Goal: Communication & Community: Answer question/provide support

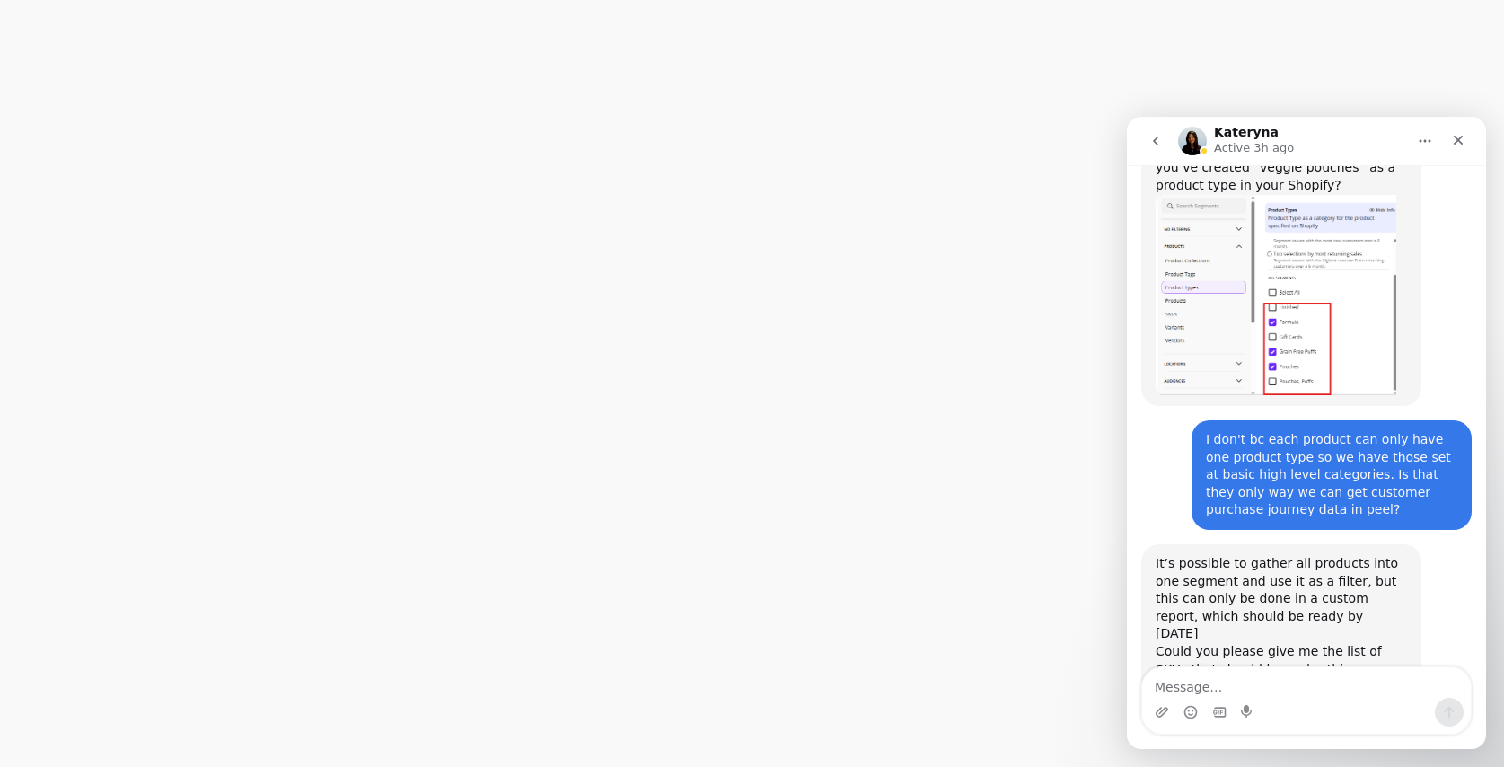
scroll to position [487, 0]
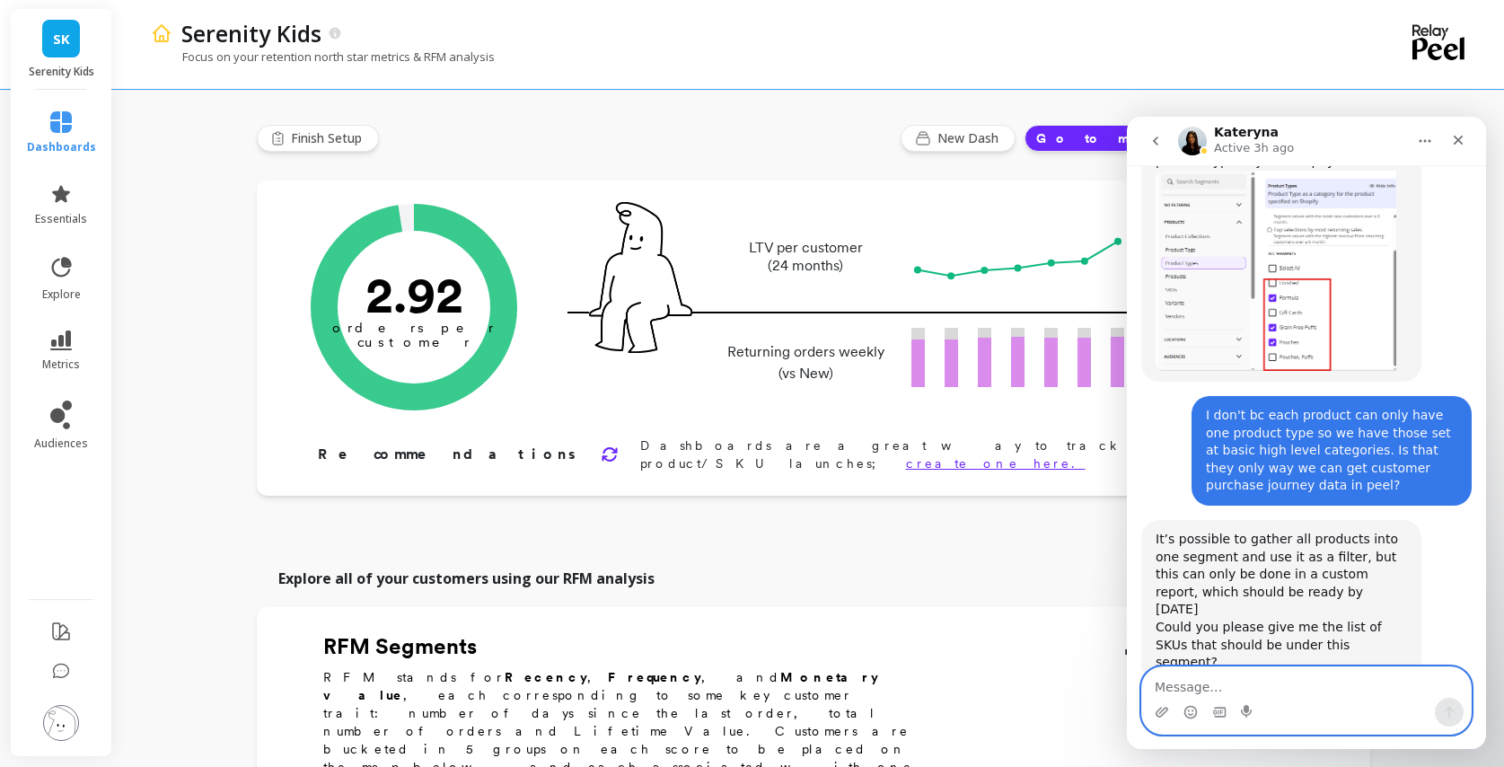
click at [1163, 683] on textarea "Message…" at bounding box center [1306, 682] width 329 height 31
paste textarea "SKCSP601 SKCAR601 SKPSW601 SKROO601 SKSWT601 SKSQU601 SKBUT601"
type textarea "These are the veggie pouch skus: SKCSP601 SKCAR601 SKPSW601 SKROO601 SKSWT601 S…"
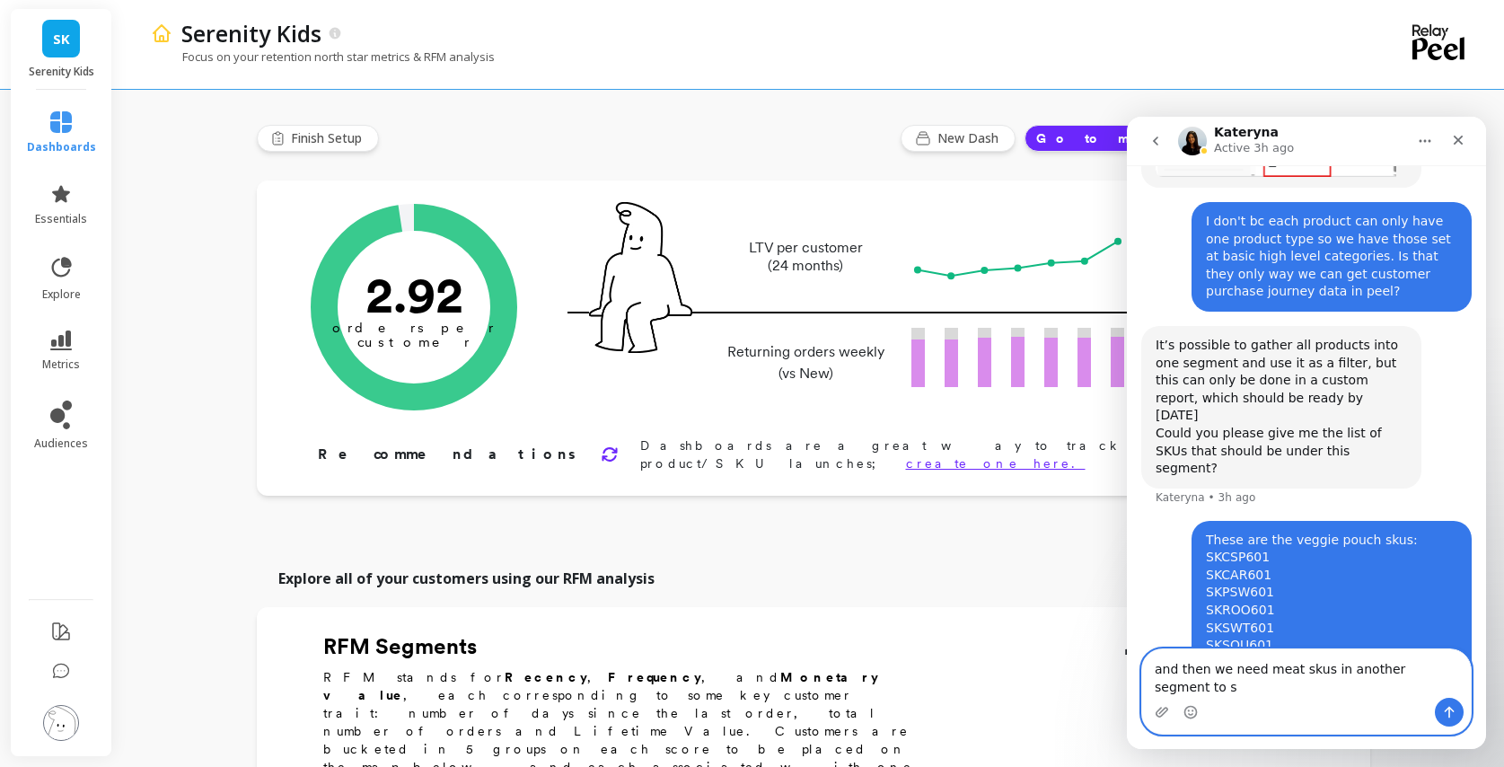
scroll to position [662, 0]
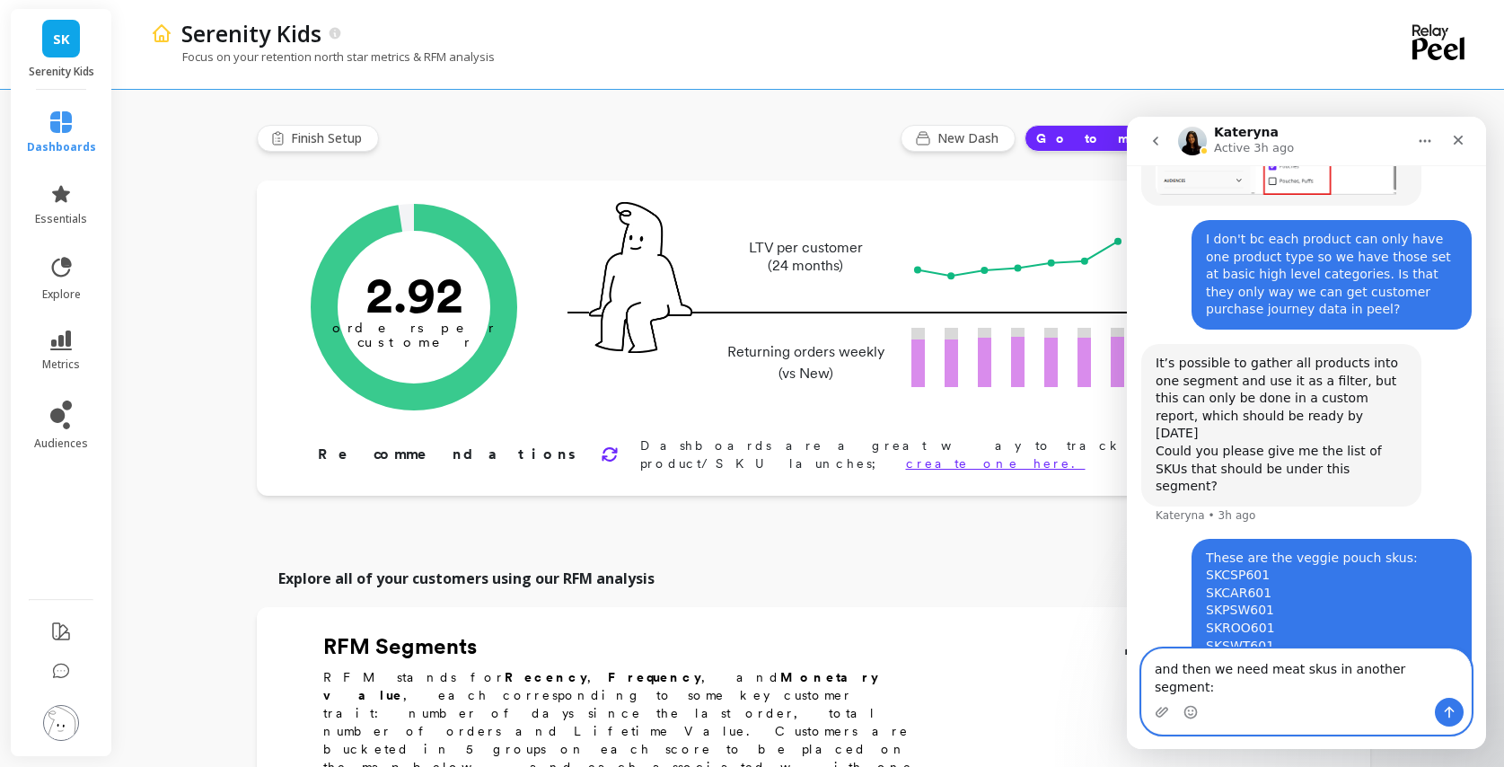
paste textarea "SKBFV601 SKCKV601 SKTKV601 SKSAL601 SKBEF601 SKCHK601 SKTRK601 SKBIS601 SKBCK60…"
type textarea "and then we need meat skus in another segment: SKBFV601 SKCKV601 SKTKV601 SKSAL…"
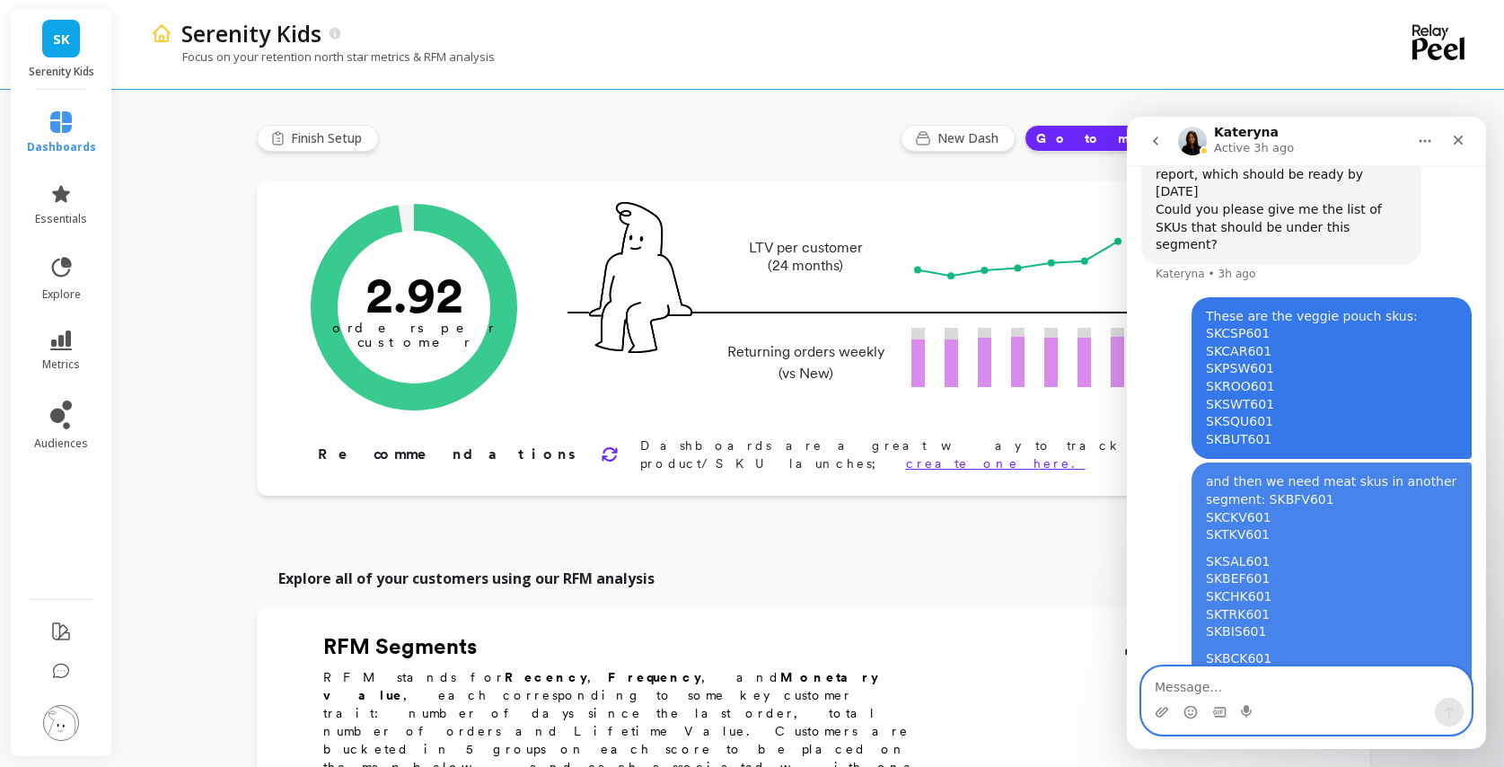
scroll to position [1030, 0]
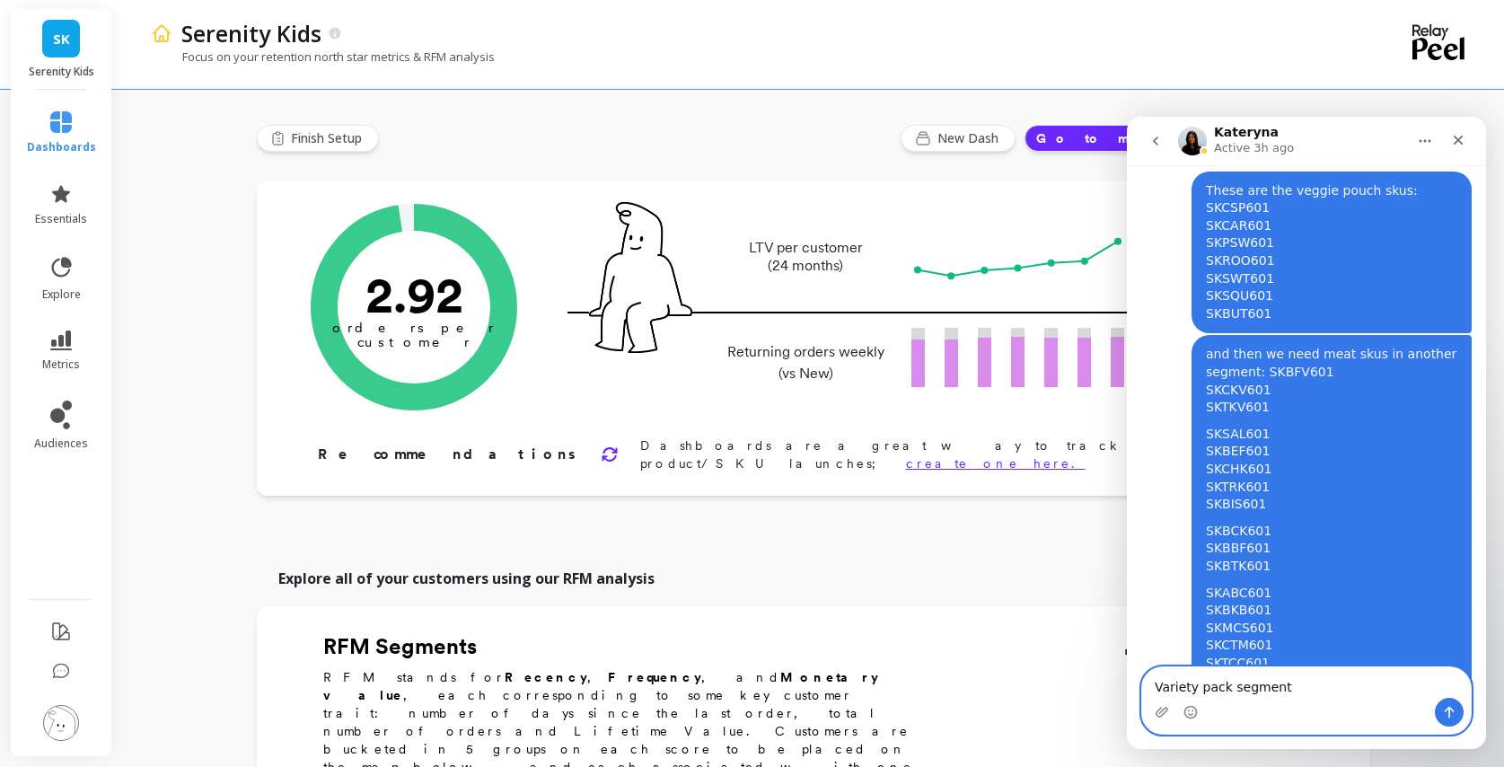
paste textarea "SKMEATVP8 SKVEGVP8 SKMIXVP8 SKHRBVP6 SKBBVP6 SKSMOOVP8 SKPFVP6 SKWEVP18 SKVGVP6…"
type textarea "Variety pack segment SKMEATVP8 SKVEGVP8 SKMIXVP8 SKHRBVP6 SKBBVP6 SKSMOOVP8 SKP…"
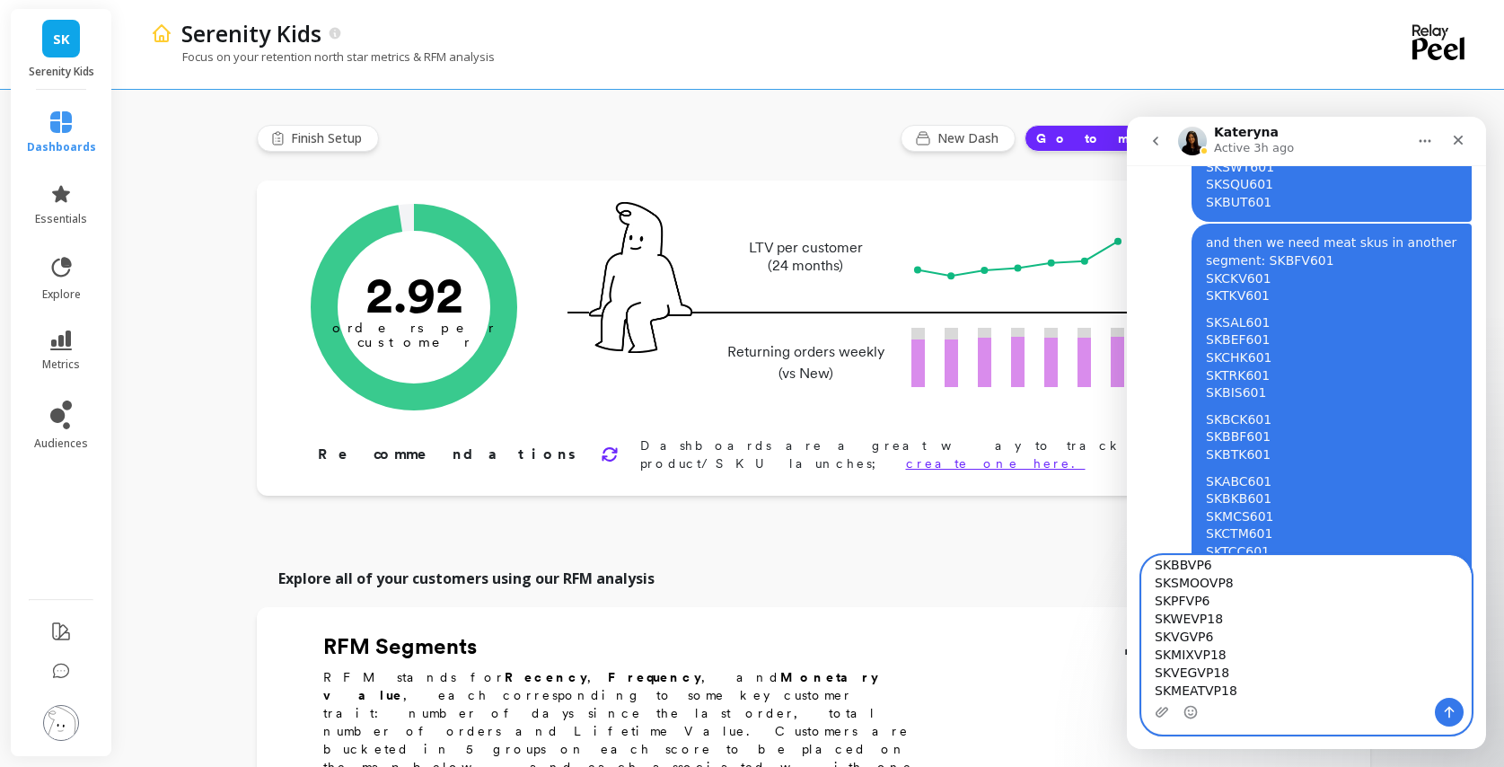
scroll to position [0, 0]
click at [1285, 575] on textarea "Variety pack segment SKMEATVP8 SKVEGVP8 SKMIXVP8 SKHRBVP6 SKBBVP6 SKSMOOVP8 SKP…" at bounding box center [1306, 627] width 329 height 142
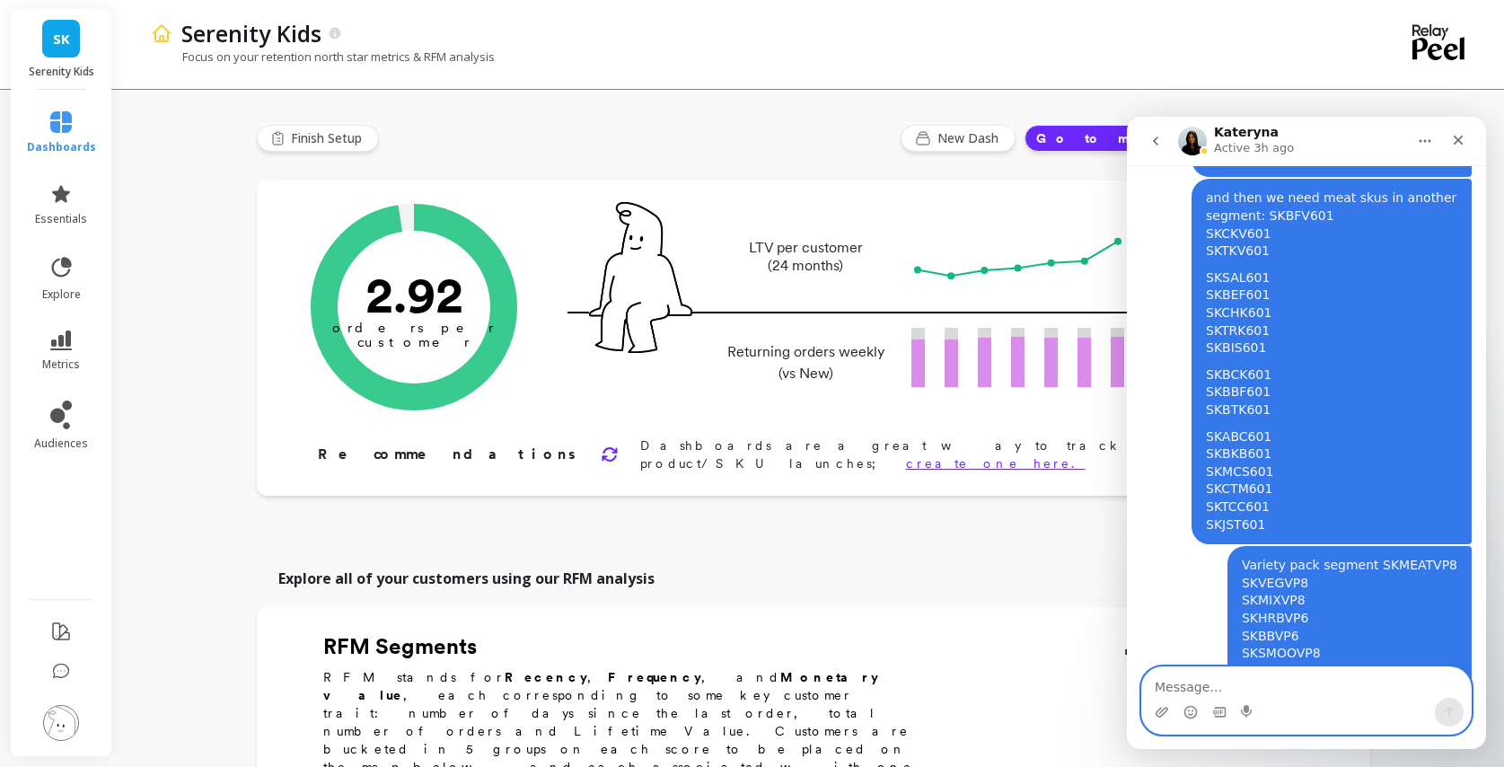
scroll to position [1264, 0]
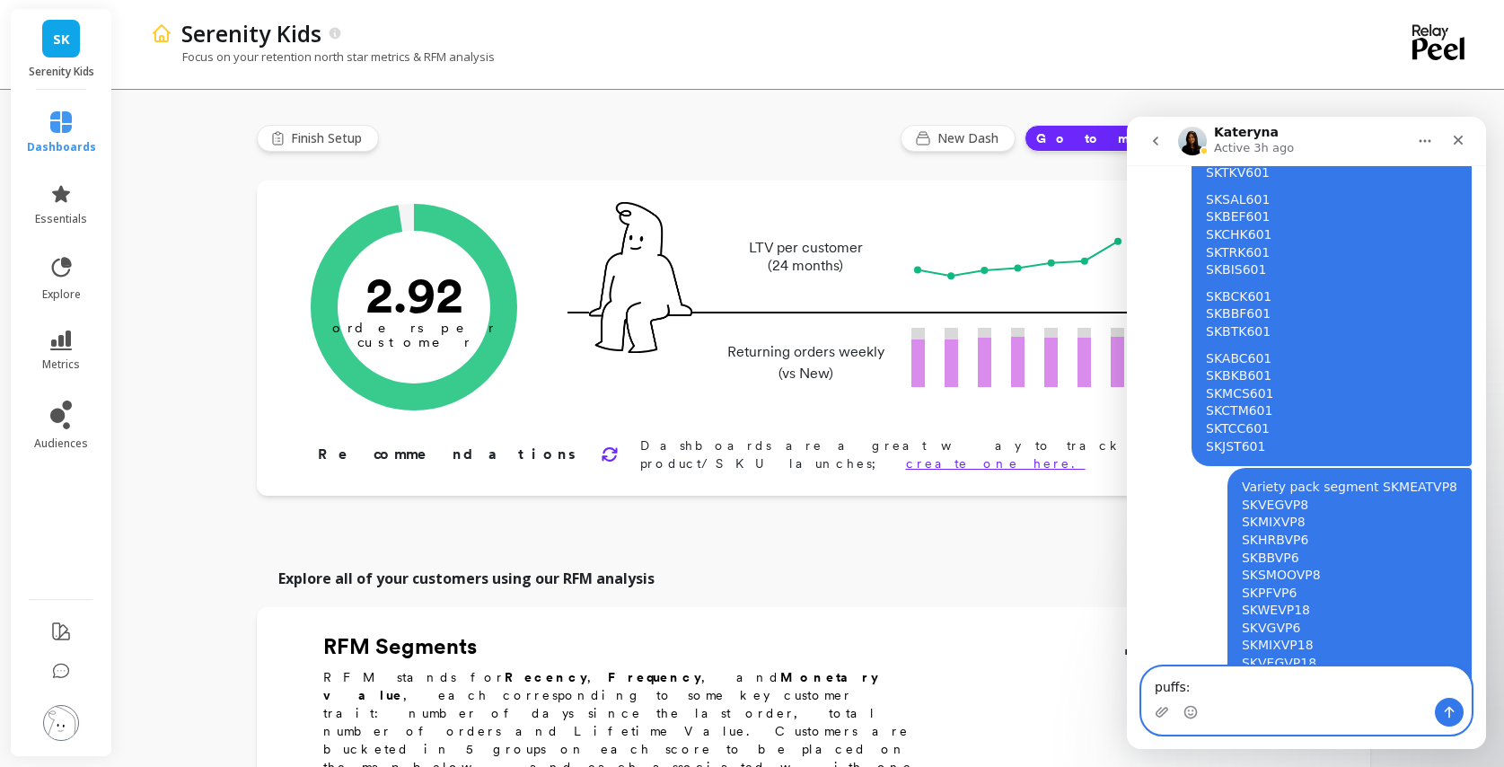
paste textarea "SKPPS601 SKPCB601 SKPBBB601 SKPCV601 SKPTH601 SKPBS601"
type textarea "puffs:SKPPS601 SKPCB601 SKPBBB601 SKPCV601 SKPTH601 SKPBS601"
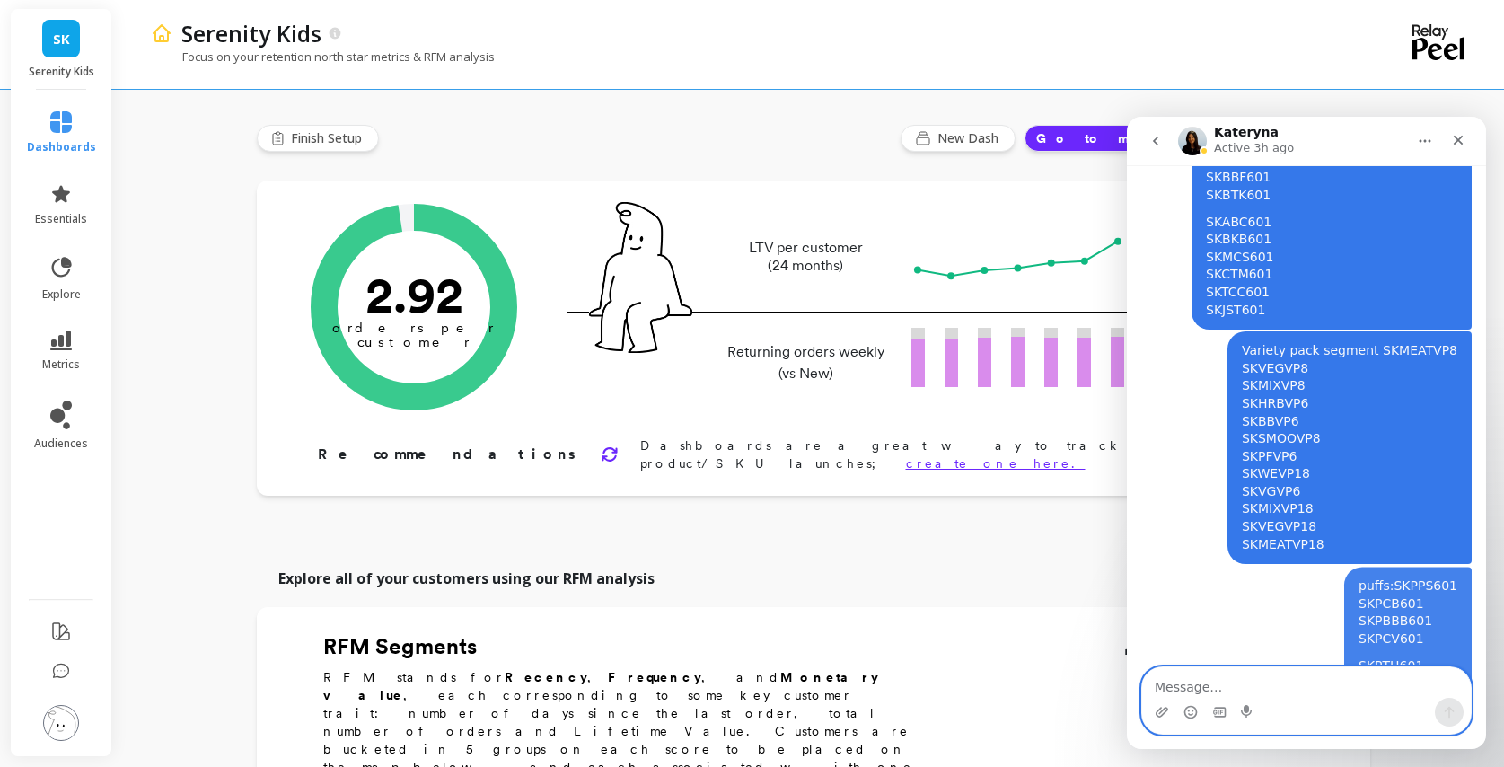
scroll to position [1402, 0]
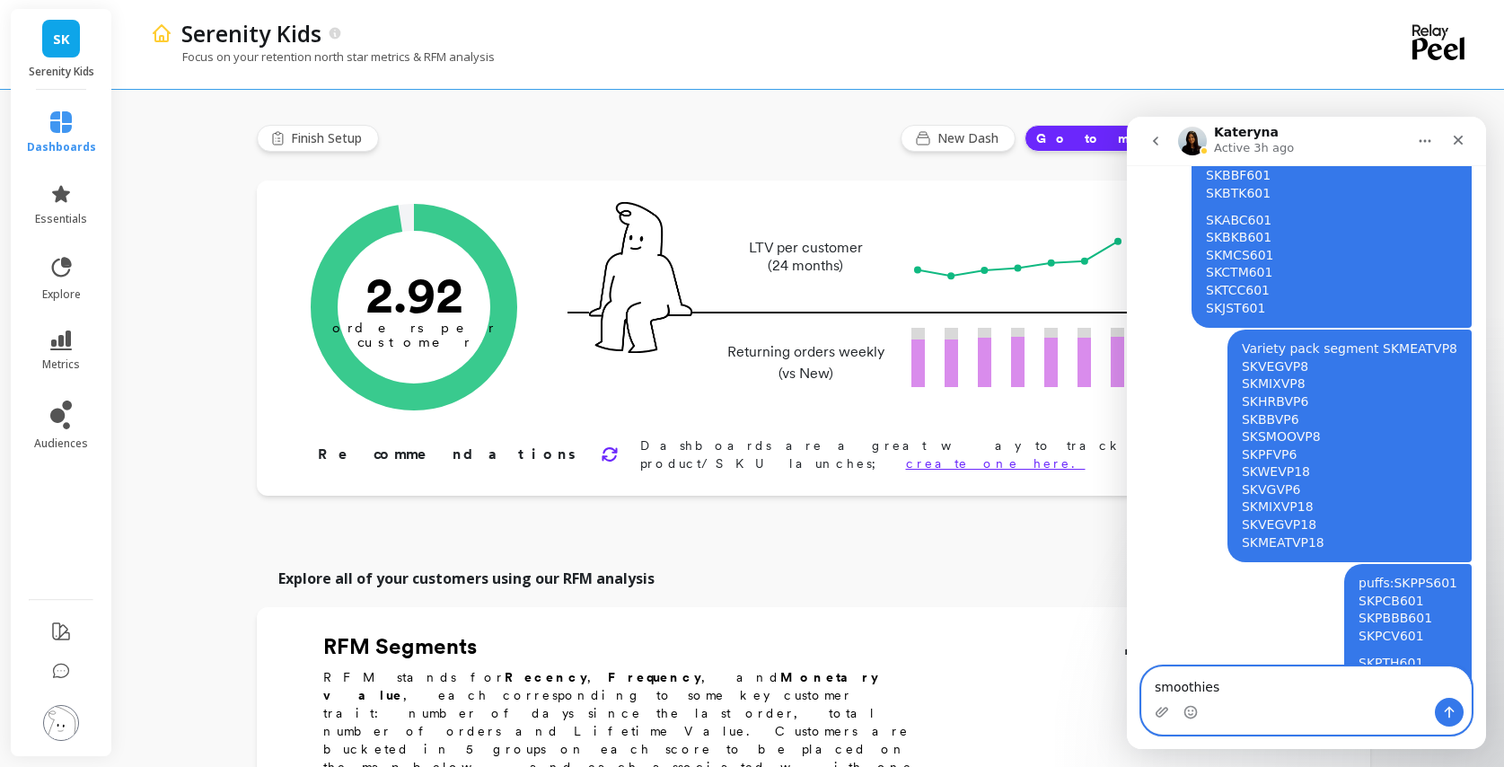
paste textarea "SKSCG601 SKSBB601 SKSTS601 SKSPS601"
type textarea "smoothies SKSCG601 SKSBB601 SKSTS601 SKSPS601"
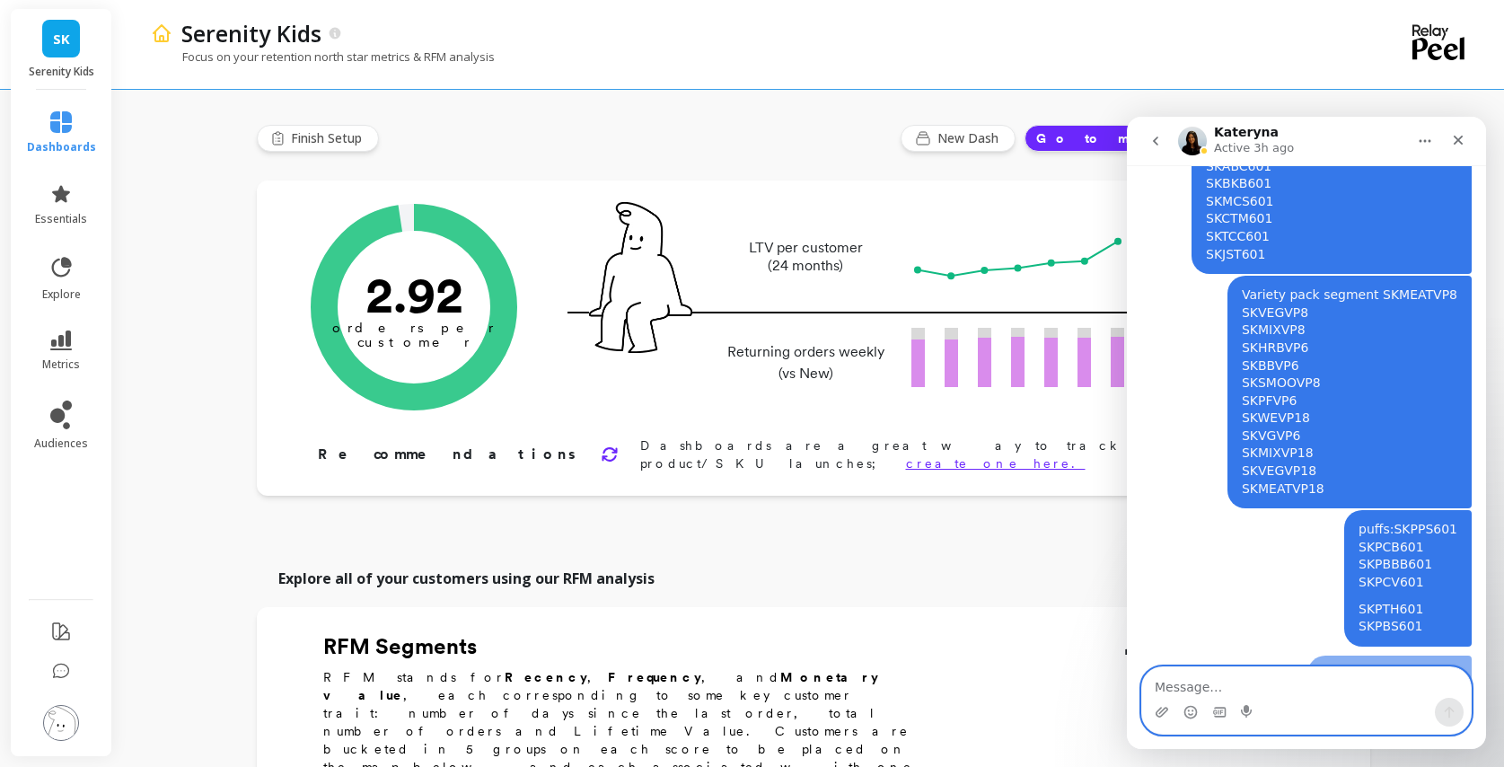
scroll to position [1496, 0]
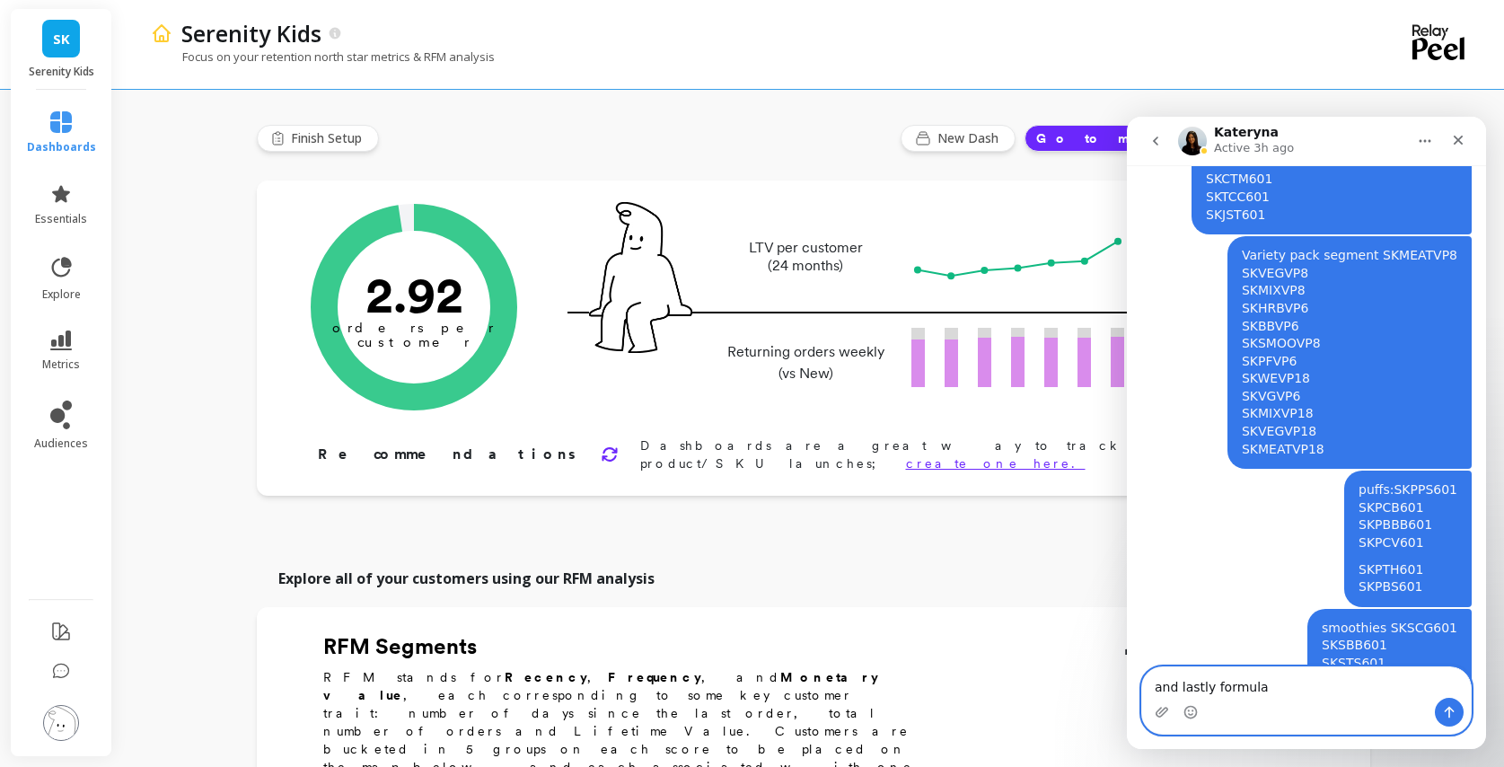
paste textarea "SKFOR601 SKFOR602 SKFOR606 SKFOR201 SKFOR202 SKFOR206"
type textarea "and lastly formula SKFOR601 SKFOR602 SKFOR606 SKFOR201 SKFOR202 SKFOR206"
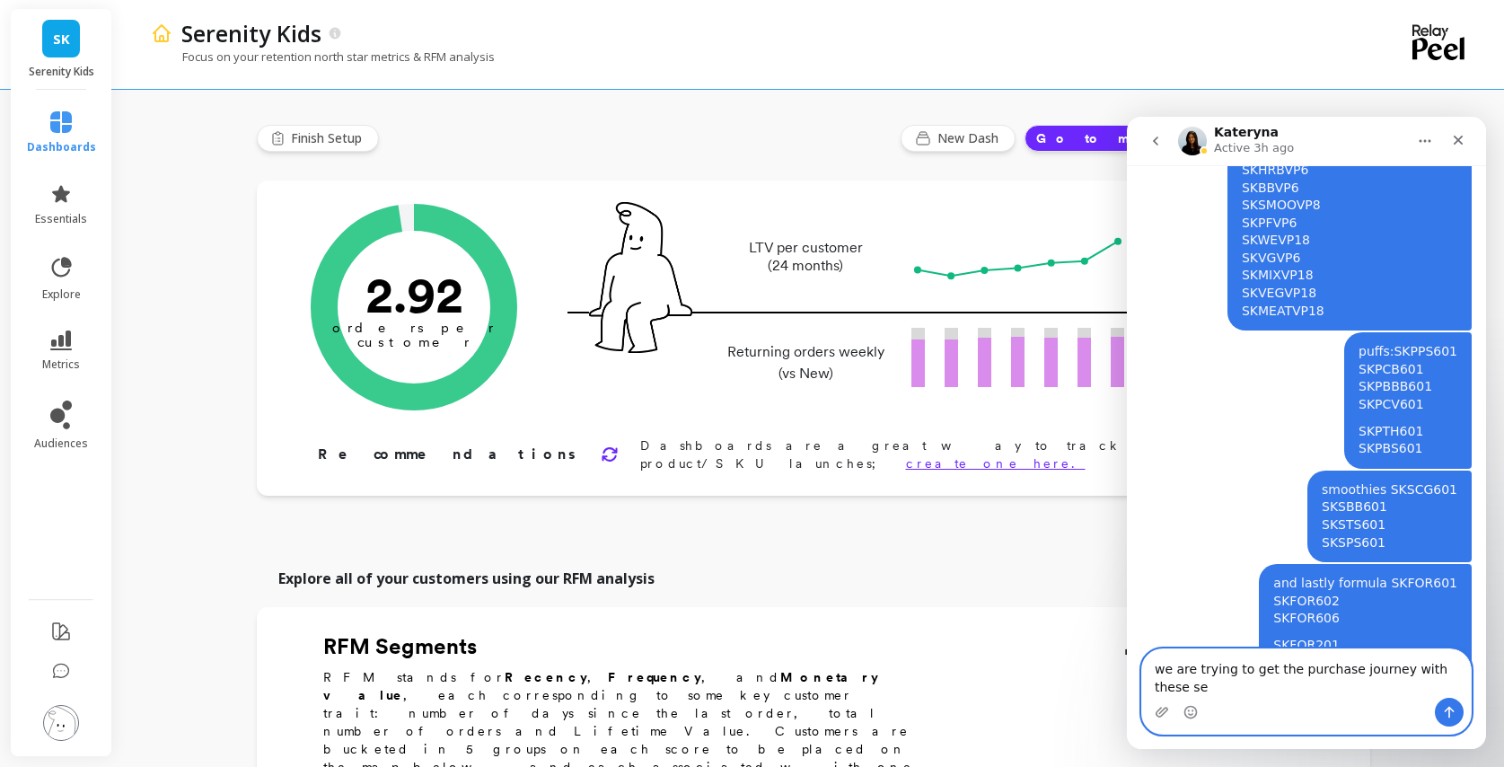
scroll to position [1652, 0]
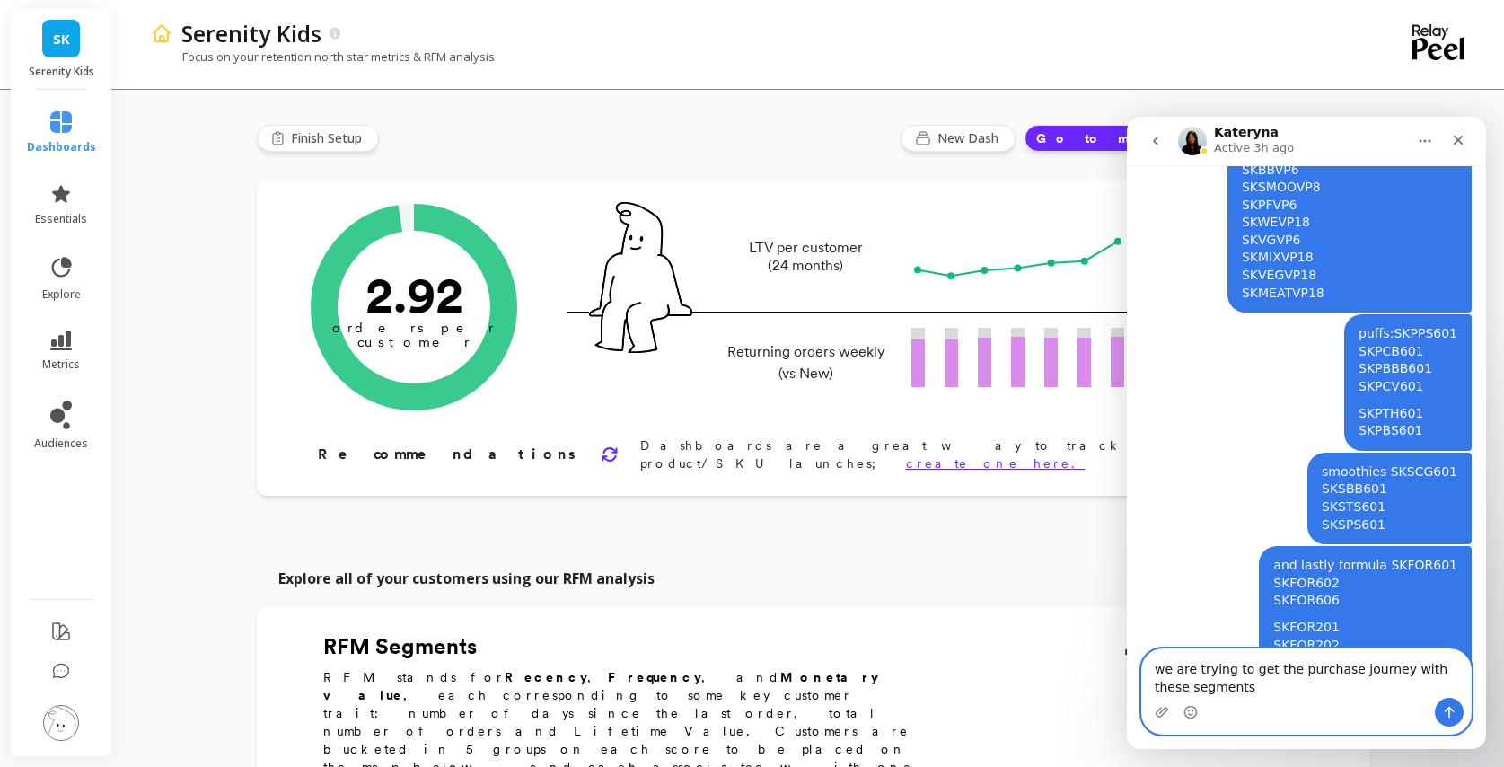
type textarea "we are trying to get the purchase journey with these segments"
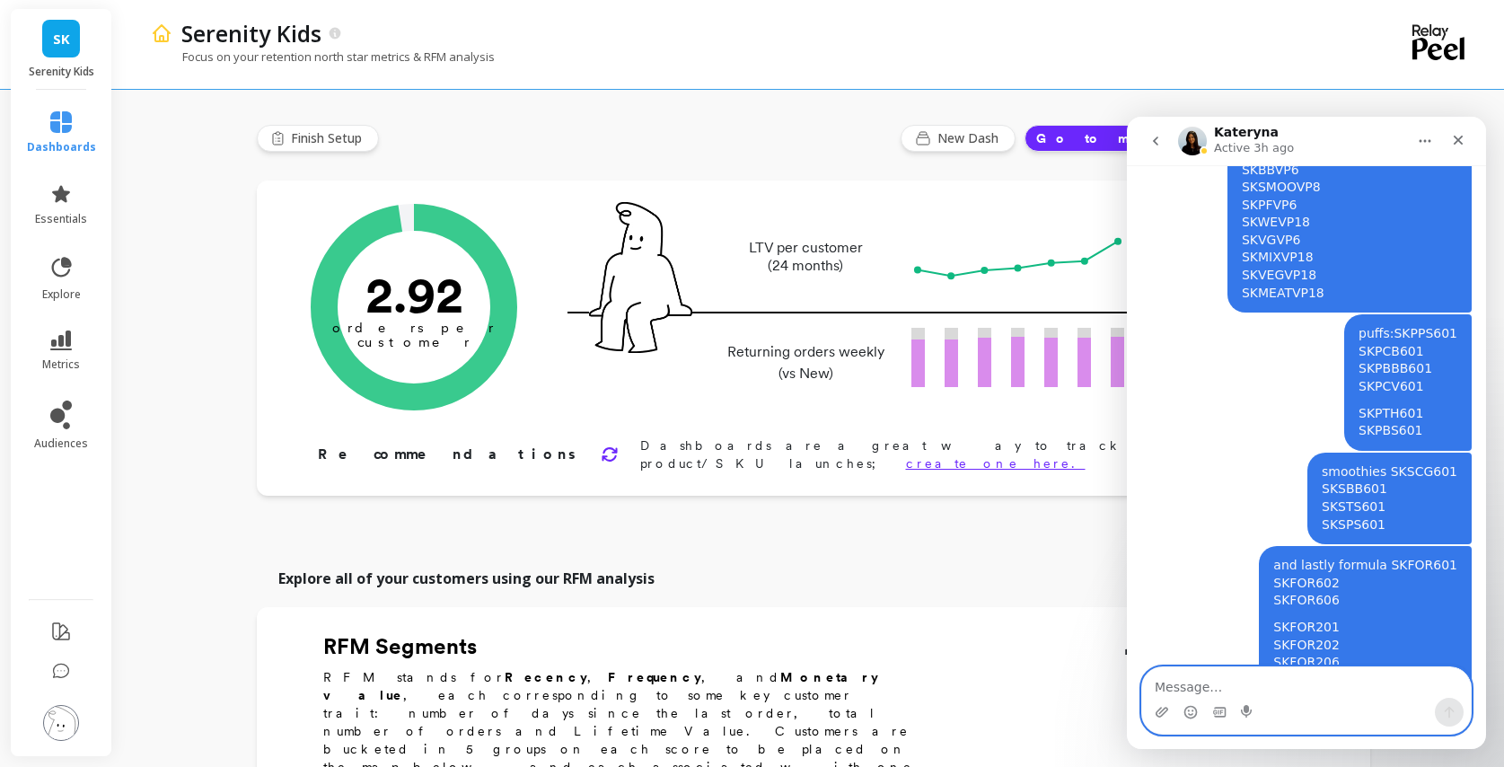
scroll to position [1692, 0]
